Goal: Information Seeking & Learning: Learn about a topic

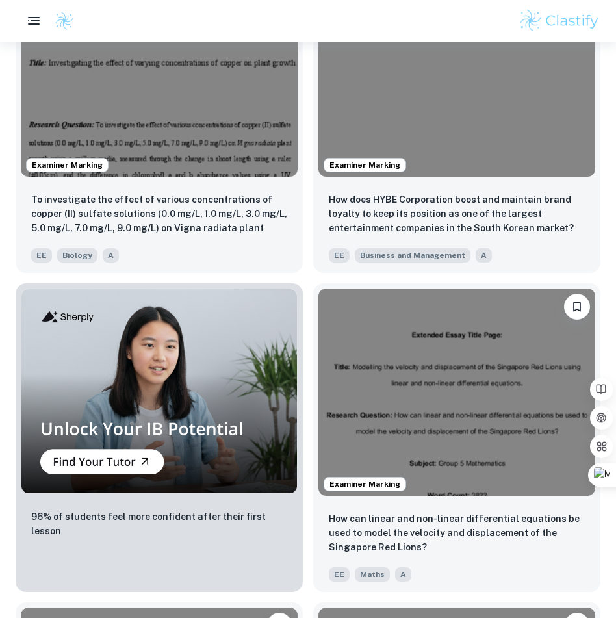
scroll to position [2890, 0]
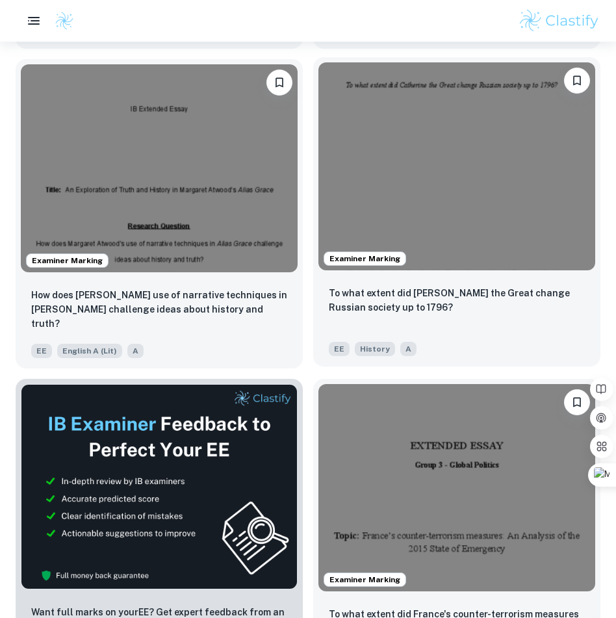
click at [388, 354] on span "History" at bounding box center [375, 349] width 40 height 14
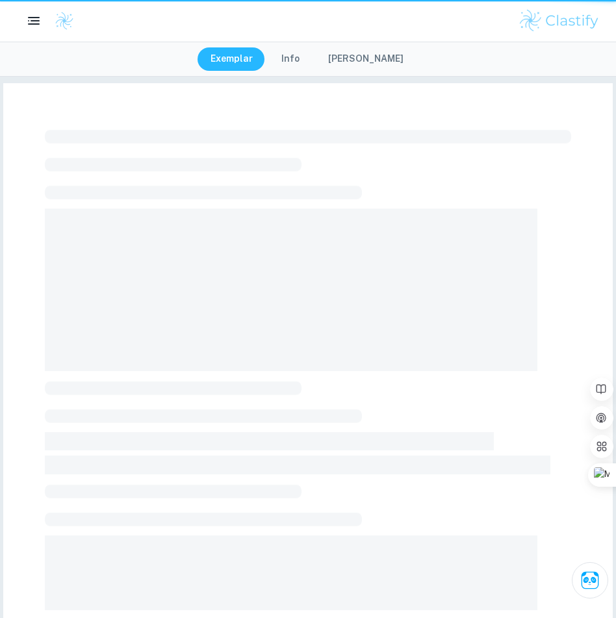
click at [433, 301] on span at bounding box center [291, 290] width 493 height 163
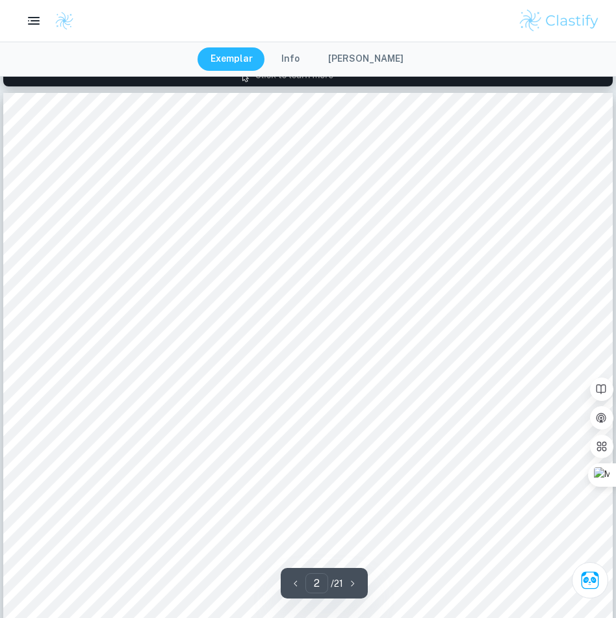
scroll to position [969, 0]
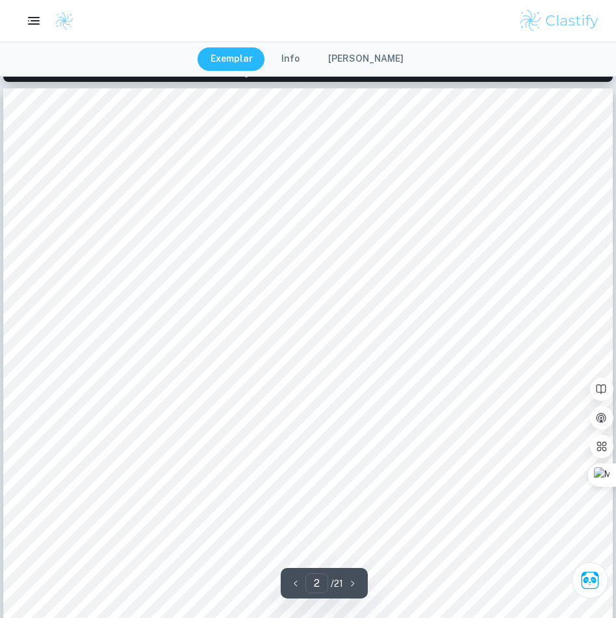
drag, startPoint x: 3, startPoint y: 268, endPoint x: -21, endPoint y: 268, distance: 24.1
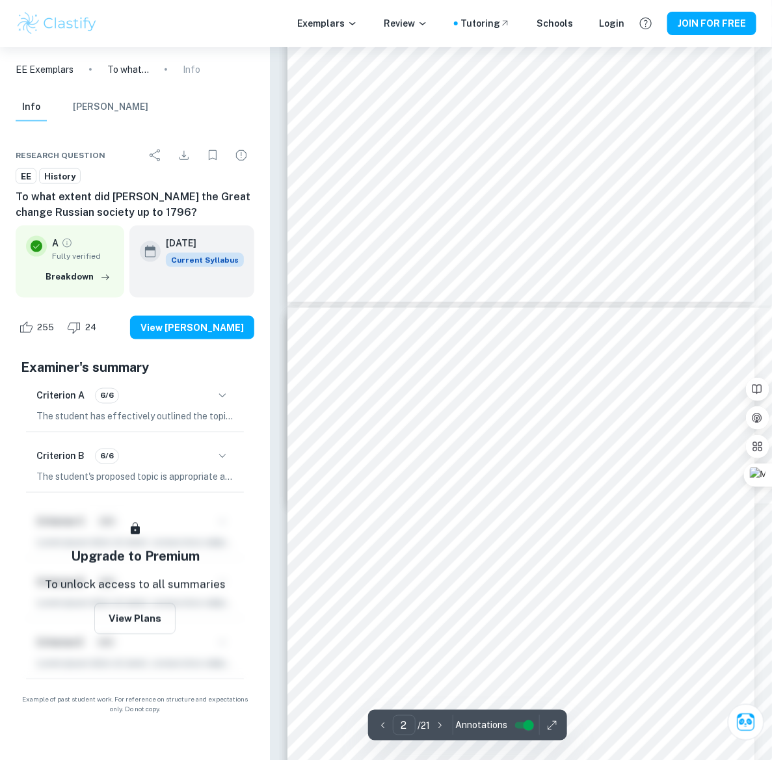
scroll to position [0, 0]
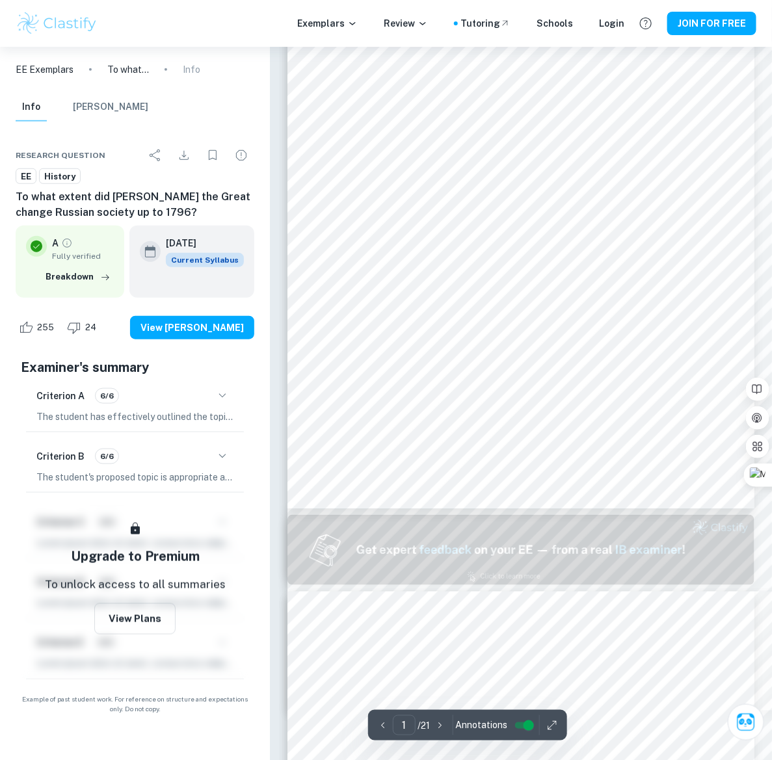
type input "2"
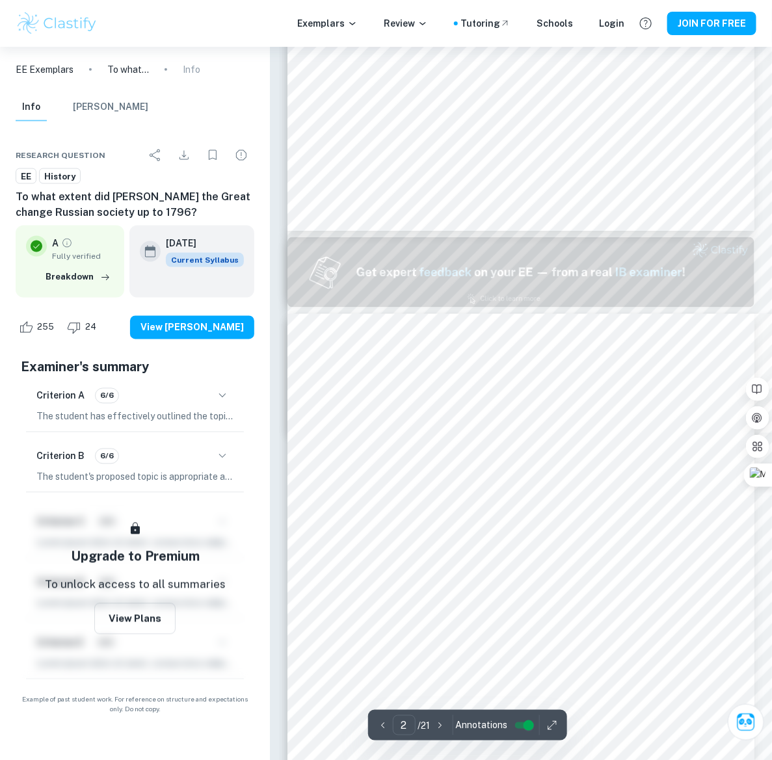
scroll to position [670, 0]
